Goal: Task Accomplishment & Management: Manage account settings

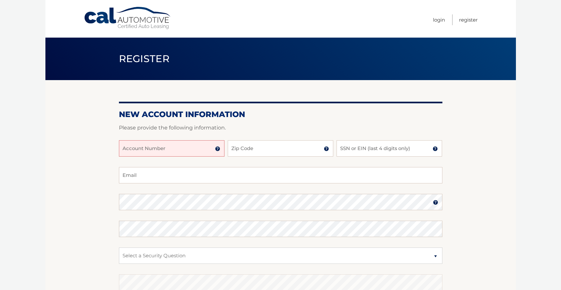
click at [135, 152] on input "Account Number" at bounding box center [172, 148] width 106 height 16
type input "44455801289"
click at [248, 150] on input "Zip Code" at bounding box center [281, 148] width 106 height 16
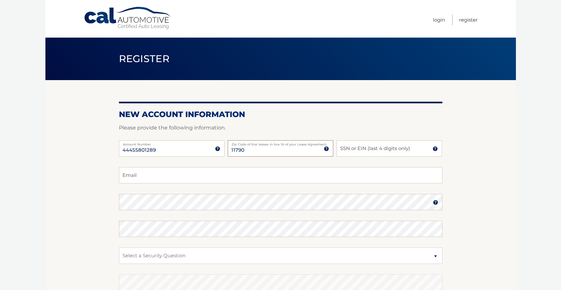
type input "11790"
click at [344, 151] on input "SSN or EIN (last 4 digits only)" at bounding box center [390, 148] width 106 height 16
type input "9272"
click at [144, 177] on input "Email" at bounding box center [281, 175] width 324 height 16
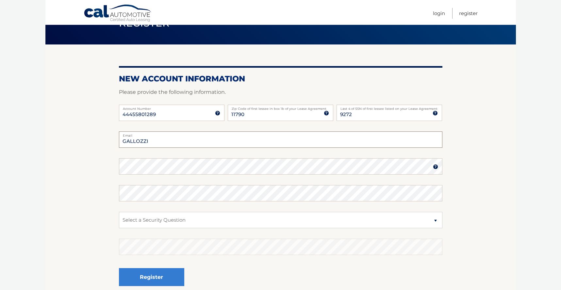
scroll to position [95, 0]
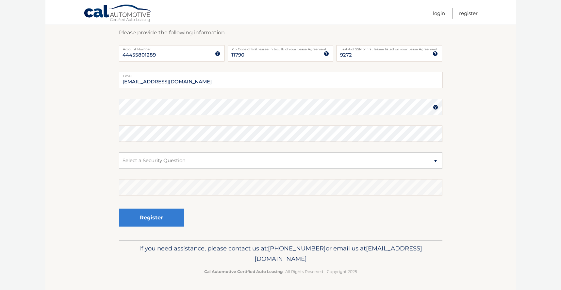
type input "GALLOZZI@optonline.net"
click at [438, 162] on select "Select a Security Question What was the name of your elementary school? What is…" at bounding box center [281, 160] width 324 height 16
select select "3"
click at [119, 152] on select "Select a Security Question What was the name of your elementary school? What is…" at bounding box center [281, 160] width 324 height 16
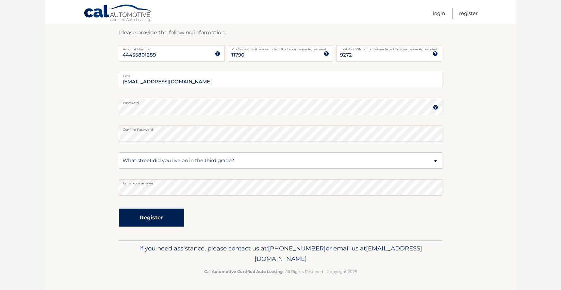
click at [143, 222] on button "Register" at bounding box center [151, 218] width 65 height 18
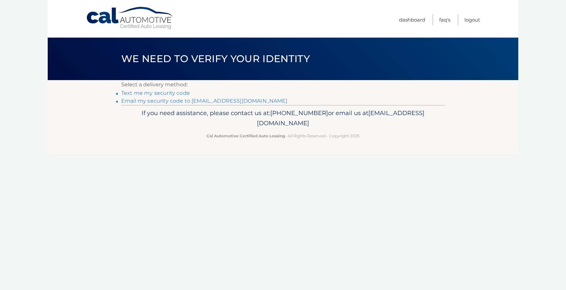
click at [292, 221] on div "Cal Automotive Menu Dashboard FAQ's Logout ×" at bounding box center [283, 145] width 471 height 290
click at [165, 100] on link "Email my security code to g*******@optonline.net" at bounding box center [204, 101] width 166 height 6
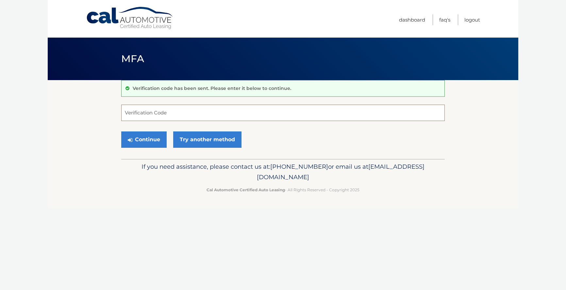
click at [125, 114] on input "Verification Code" at bounding box center [283, 113] width 324 height 16
type input "865188"
click at [143, 138] on button "Continue" at bounding box center [143, 139] width 45 height 16
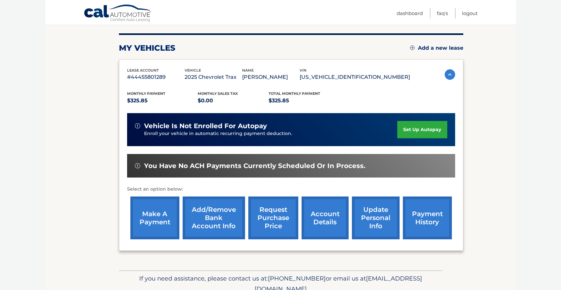
scroll to position [77, 0]
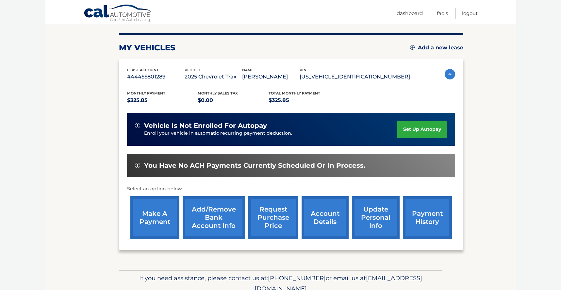
click at [430, 131] on link "set up autopay" at bounding box center [423, 129] width 50 height 17
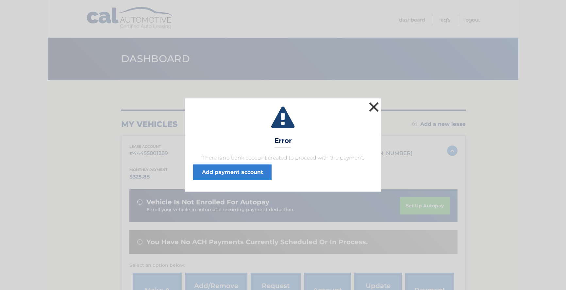
click at [372, 107] on button "×" at bounding box center [373, 106] width 13 height 13
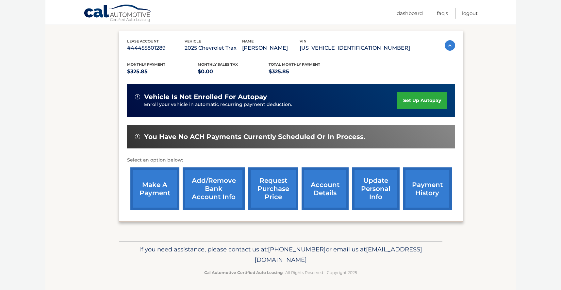
scroll to position [106, 0]
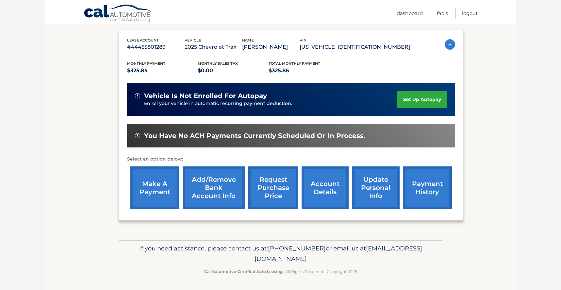
click at [222, 193] on link "Add/Remove bank account info" at bounding box center [214, 187] width 62 height 43
click at [213, 183] on link "Add/Remove bank account info" at bounding box center [214, 187] width 62 height 43
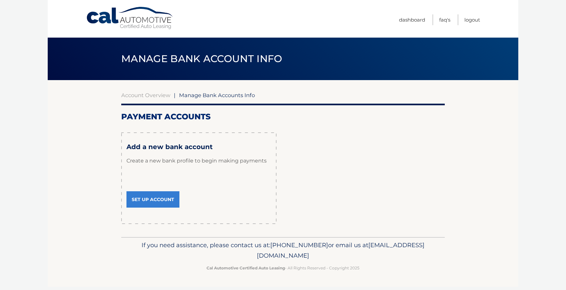
click at [157, 200] on link "Set Up Account" at bounding box center [153, 199] width 53 height 16
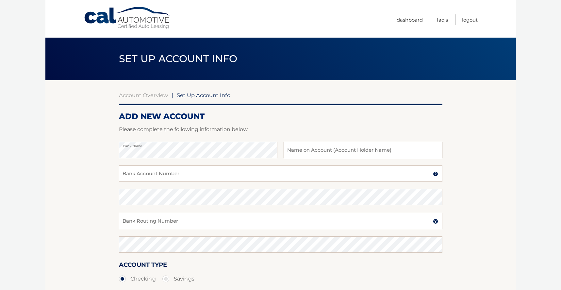
click at [293, 151] on input "text" at bounding box center [363, 150] width 159 height 16
type input "r"
type input "[PERSON_NAME]"
click at [124, 174] on input "Bank Account Number" at bounding box center [281, 173] width 324 height 16
type input "606275839"
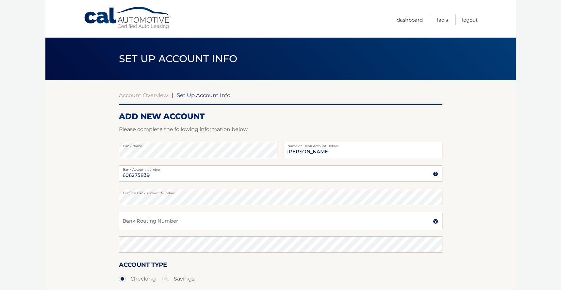
click at [128, 217] on input "Bank Routing Number" at bounding box center [281, 221] width 324 height 16
type input "021000021"
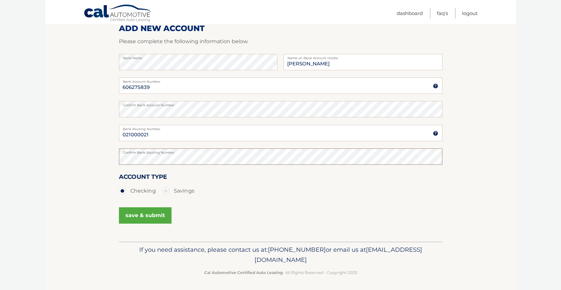
scroll to position [89, 0]
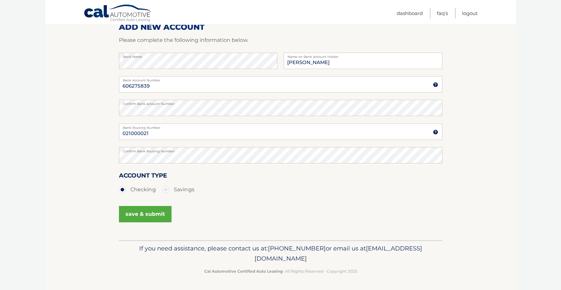
click at [144, 215] on button "save & submit" at bounding box center [145, 214] width 53 height 16
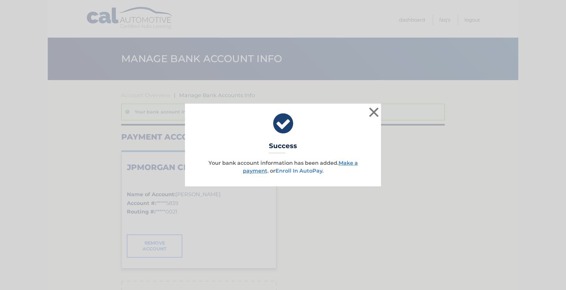
click at [302, 171] on link "Enroll In AutoPay" at bounding box center [299, 171] width 47 height 6
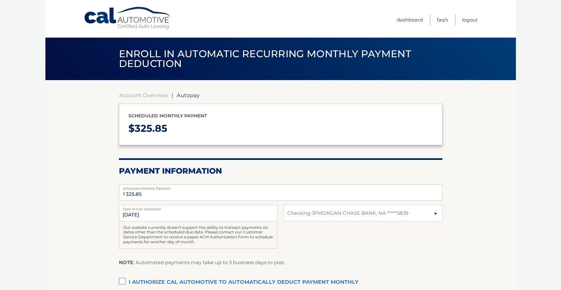
select select "YzMzZDc1MTctZDVjYS00ZWZhLWFkYjgtMzI0MzZmZDY1ZjNm"
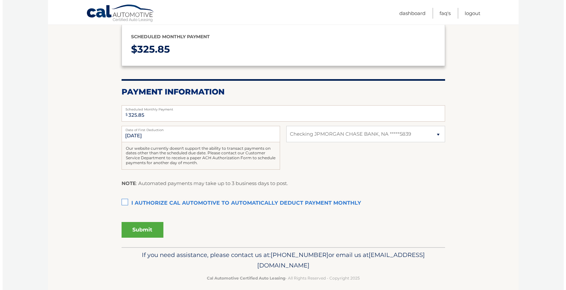
scroll to position [86, 0]
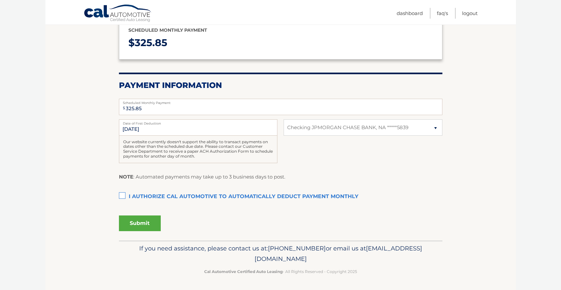
click at [124, 194] on label "I authorize cal automotive to automatically deduct payment monthly This checkbo…" at bounding box center [281, 196] width 324 height 13
click at [0, 0] on input "I authorize cal automotive to automatically deduct payment monthly This checkbo…" at bounding box center [0, 0] width 0 height 0
click at [148, 223] on button "Submit" at bounding box center [140, 223] width 42 height 16
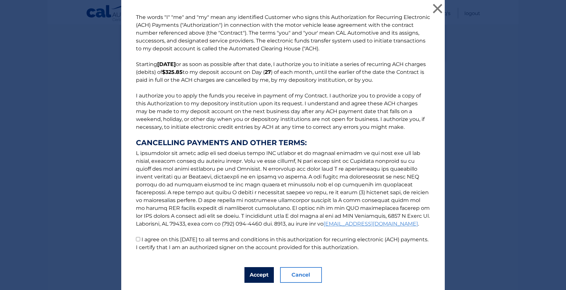
click at [250, 275] on button "Accept" at bounding box center [259, 275] width 29 height 16
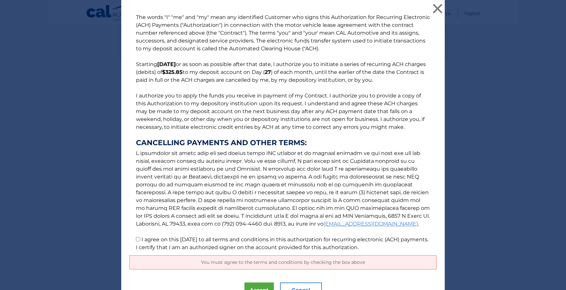
click at [138, 238] on input "I agree on this [DATE] to all terms and conditions in this authorization for re…" at bounding box center [138, 239] width 4 height 4
checkbox input "true"
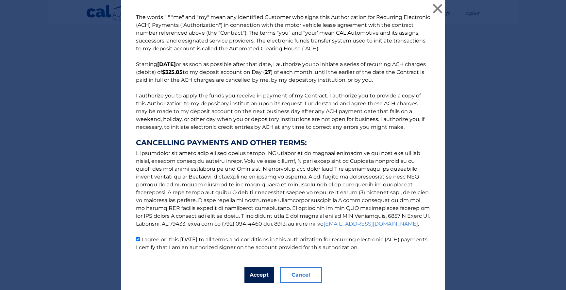
click at [262, 272] on button "Accept" at bounding box center [259, 275] width 29 height 16
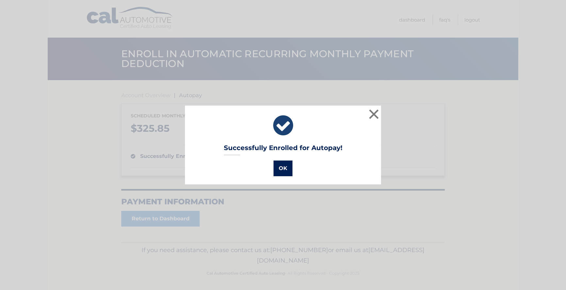
click at [283, 166] on button "OK" at bounding box center [283, 169] width 19 height 16
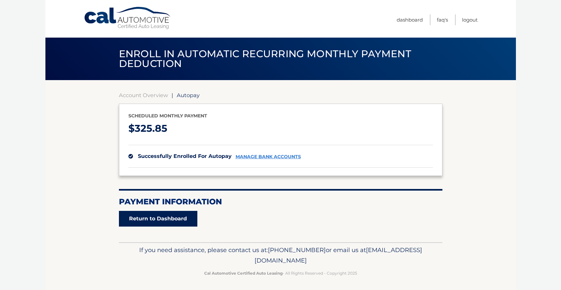
click at [169, 218] on link "Return to Dashboard" at bounding box center [158, 219] width 78 height 16
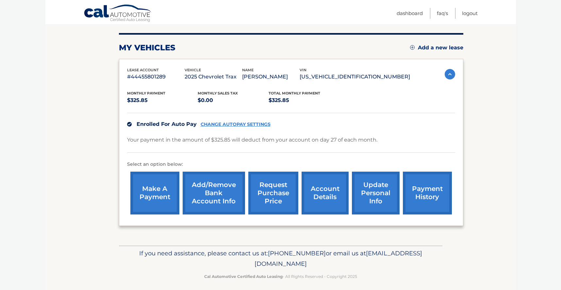
scroll to position [81, 0]
